Goal: Task Accomplishment & Management: Manage account settings

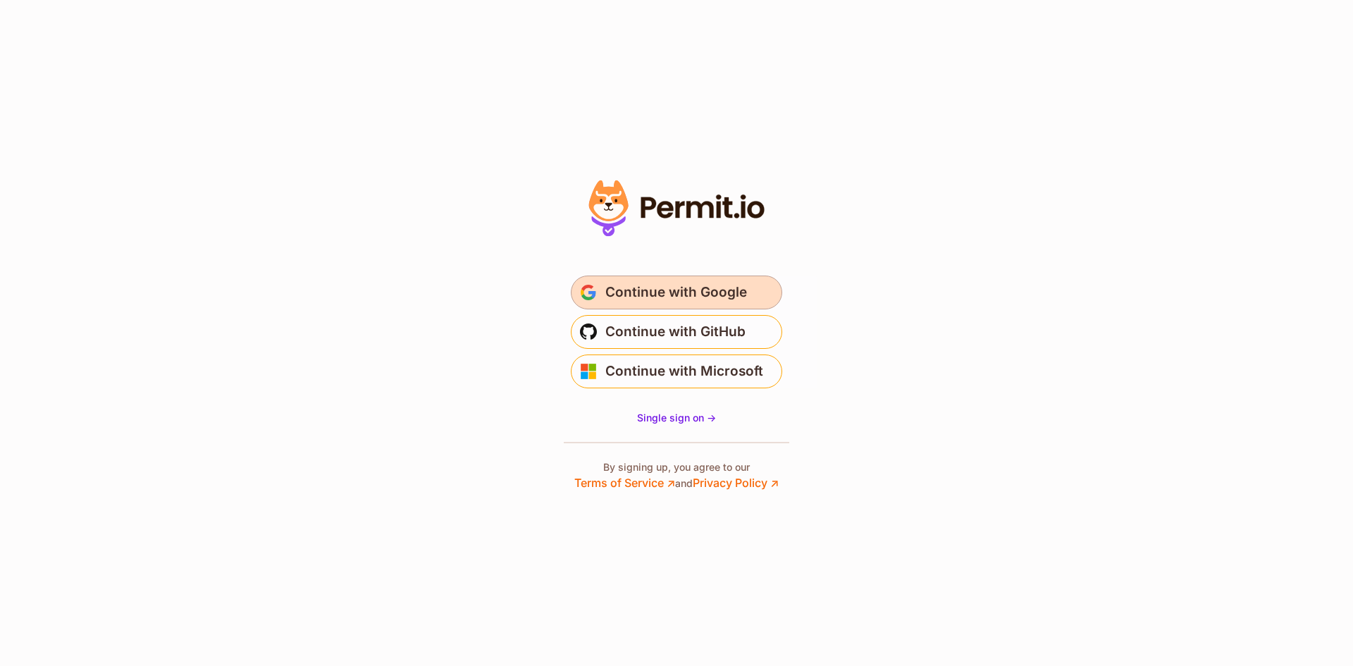
click at [695, 288] on span "Continue with Google" at bounding box center [677, 292] width 142 height 23
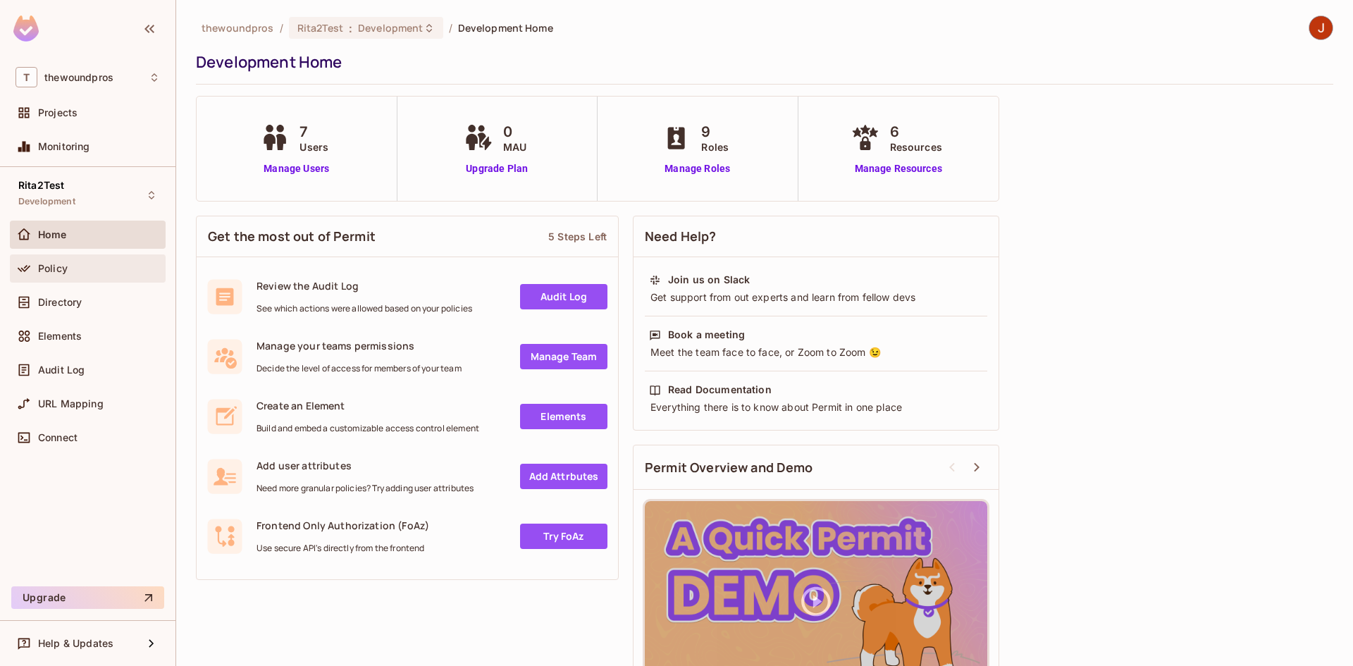
click at [108, 276] on div "Policy" at bounding box center [88, 268] width 145 height 17
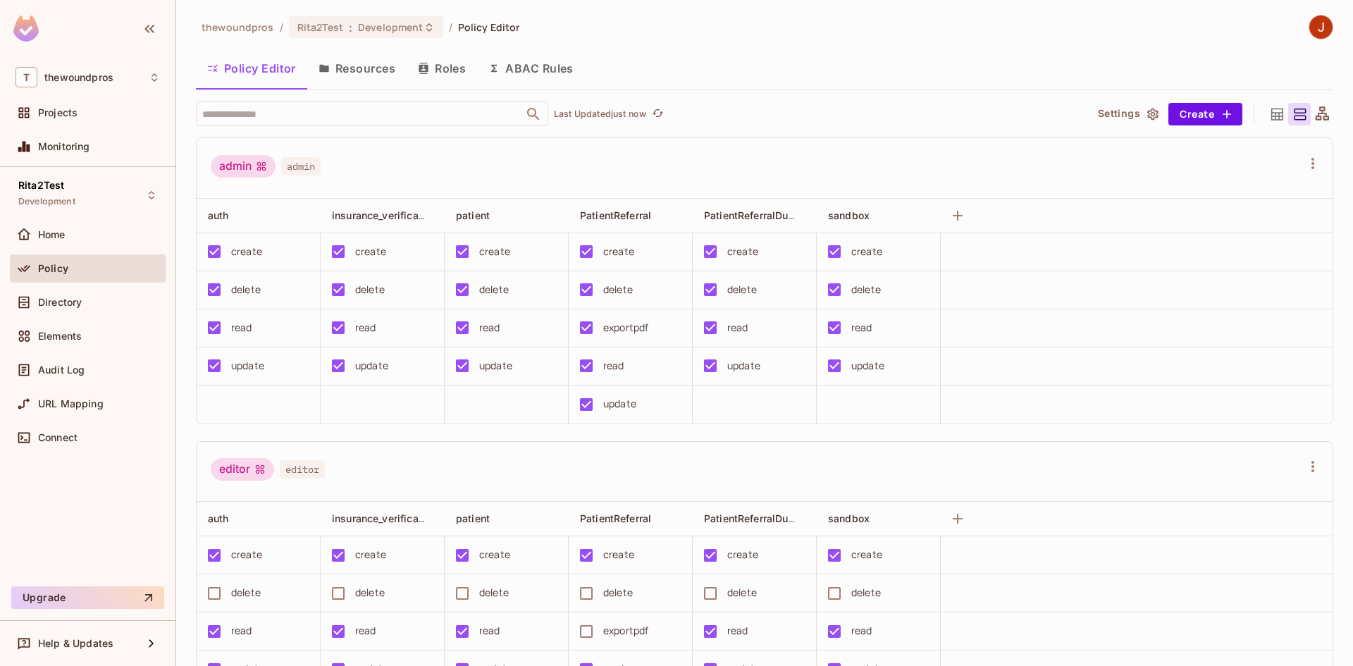
scroll to position [591, 0]
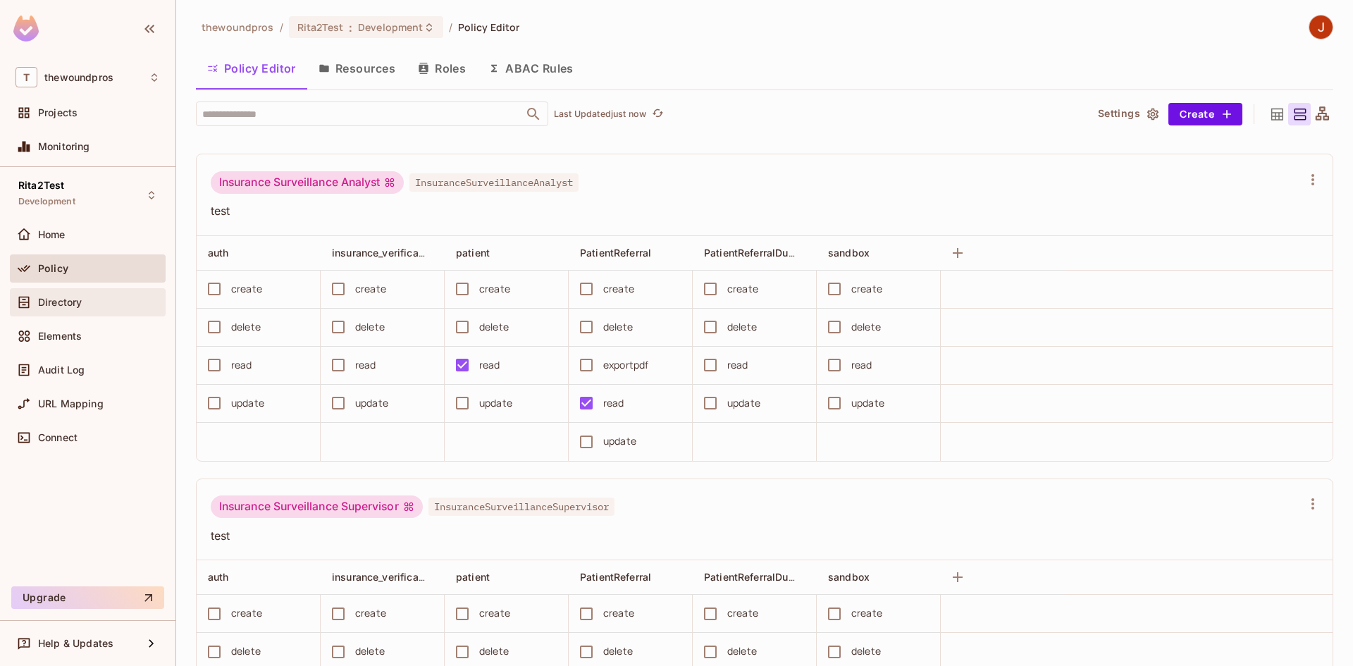
click at [83, 299] on div "Directory" at bounding box center [99, 302] width 122 height 11
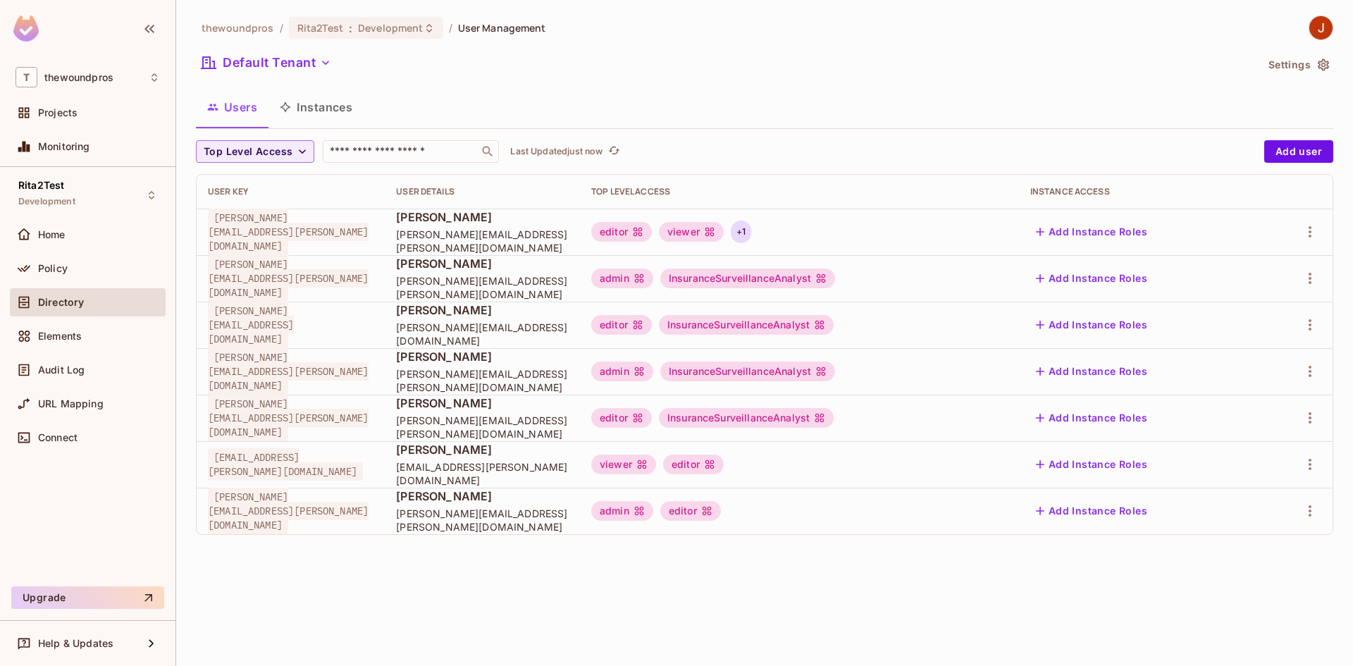
click at [751, 235] on div "+ 1" at bounding box center [741, 232] width 20 height 23
click at [818, 242] on div at bounding box center [676, 333] width 1353 height 666
click at [92, 264] on div "Policy" at bounding box center [99, 268] width 122 height 11
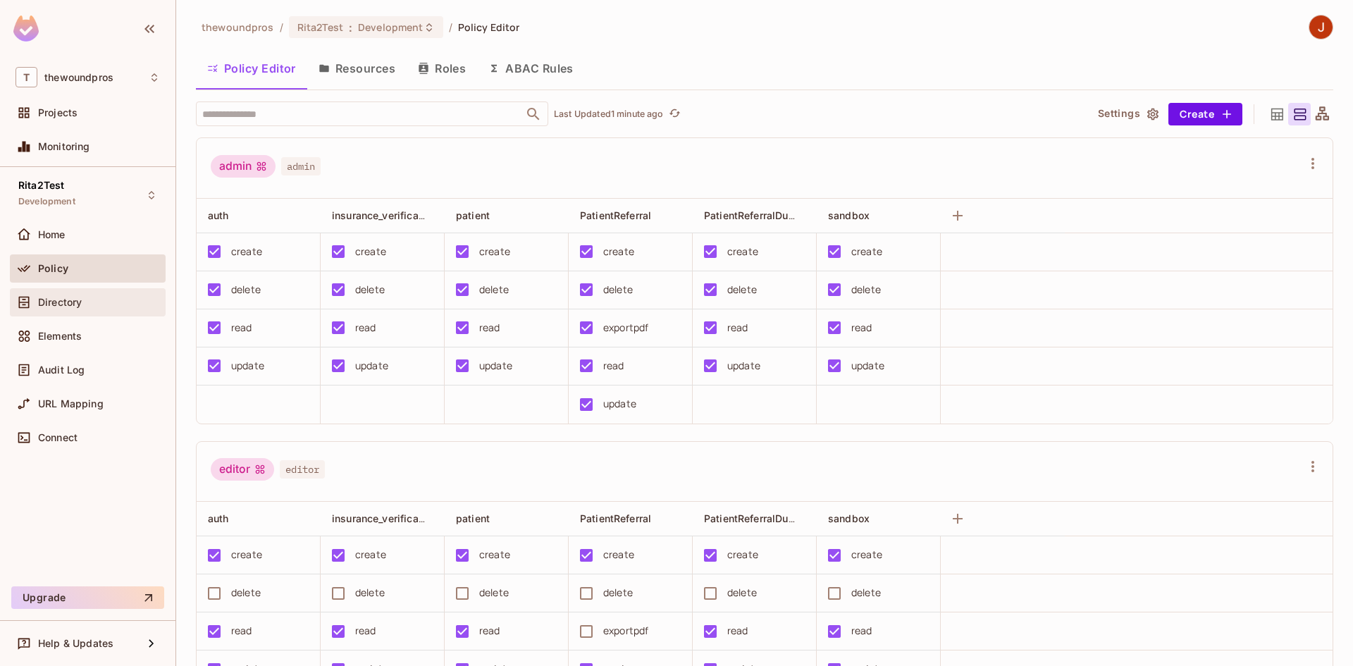
click at [58, 304] on span "Directory" at bounding box center [60, 302] width 44 height 11
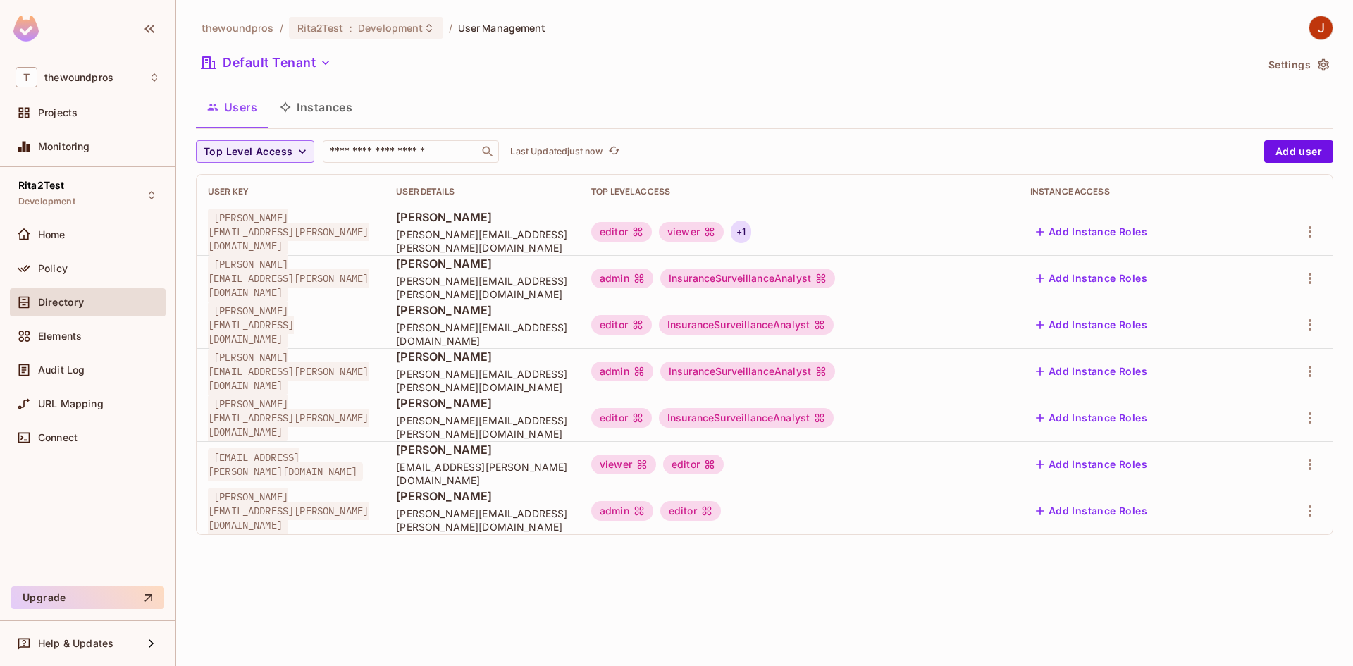
click at [751, 231] on div "+ 1" at bounding box center [741, 232] width 20 height 23
click at [1305, 238] on div at bounding box center [676, 333] width 1353 height 666
click at [1305, 238] on icon "button" at bounding box center [1310, 231] width 17 height 17
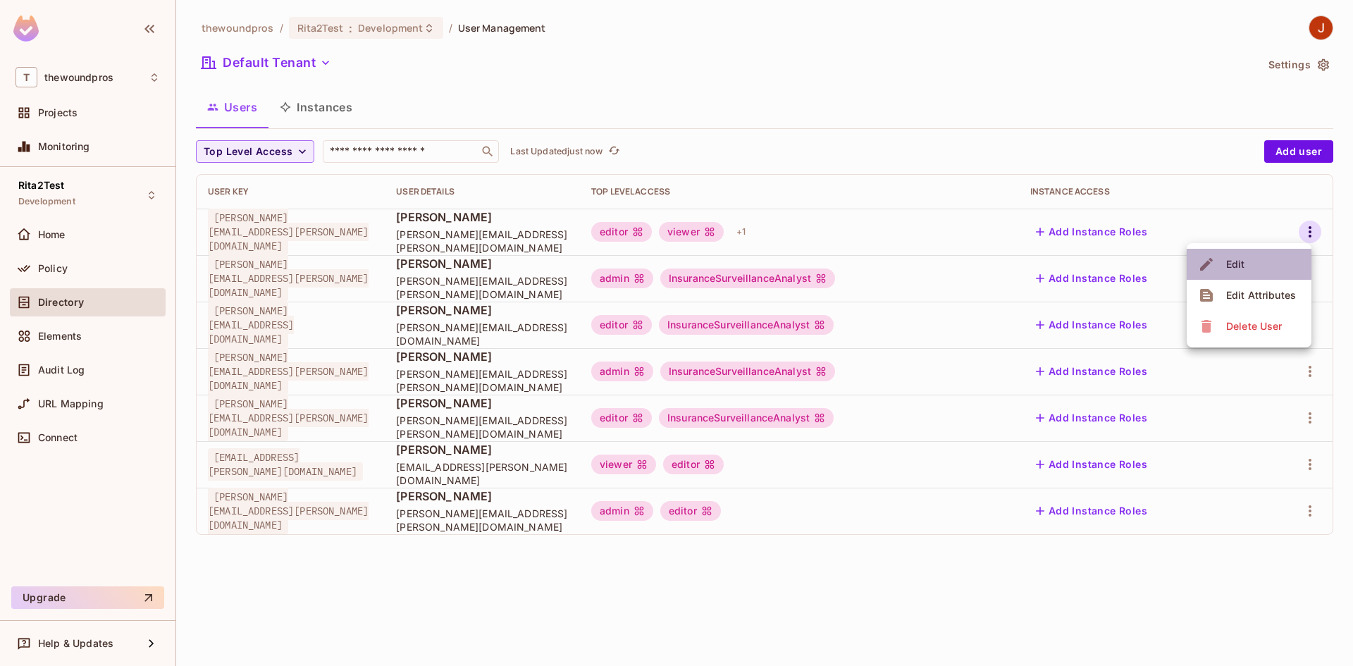
click at [1288, 266] on li "Edit" at bounding box center [1249, 264] width 125 height 31
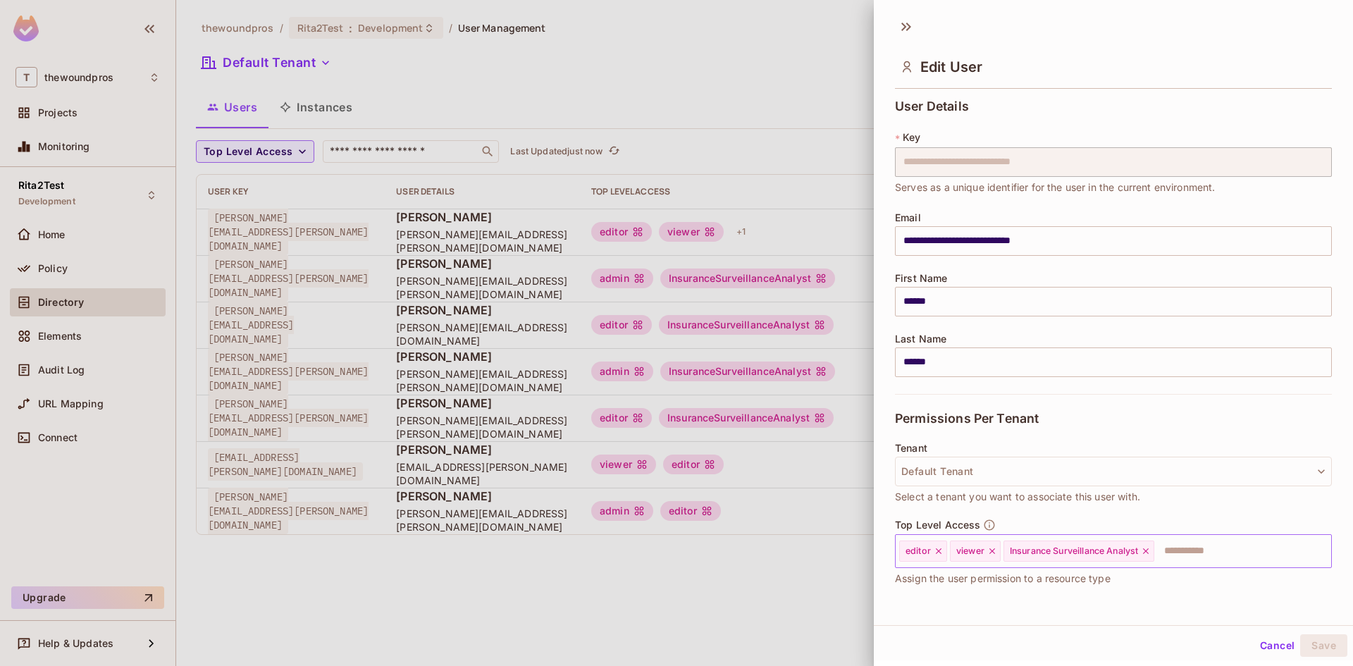
click at [1148, 551] on icon at bounding box center [1146, 551] width 10 height 10
click at [995, 549] on icon at bounding box center [993, 551] width 10 height 10
click at [937, 551] on icon at bounding box center [939, 551] width 10 height 10
click at [1303, 645] on button "Save" at bounding box center [1324, 645] width 47 height 23
